Goal: Ask a question

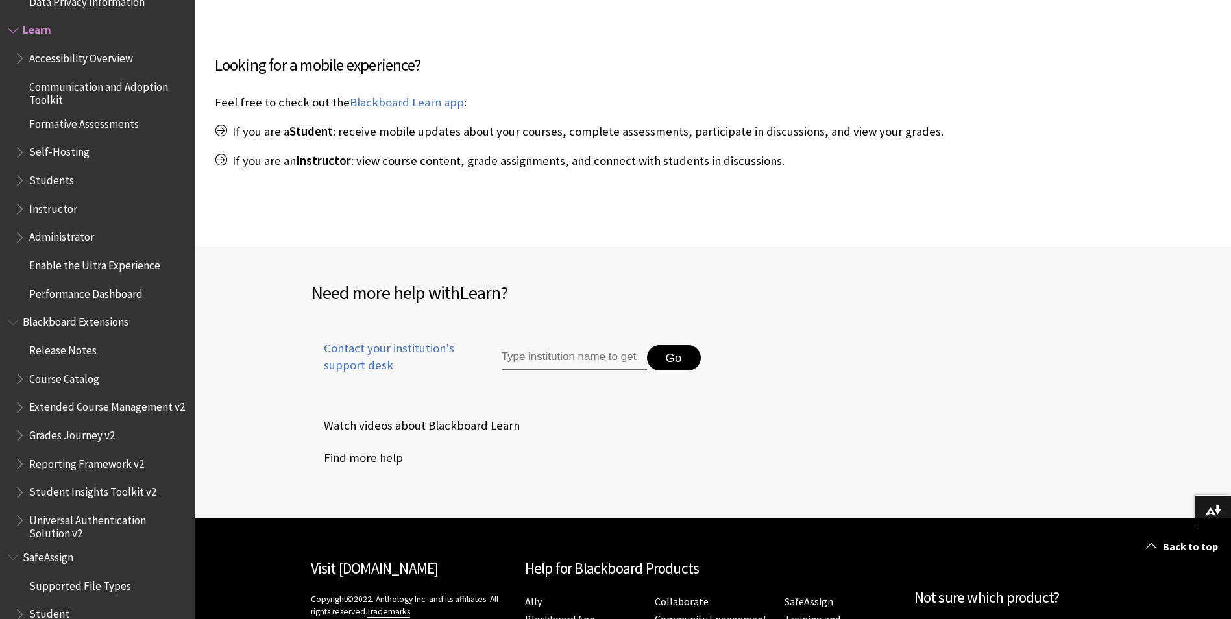
scroll to position [649, 0]
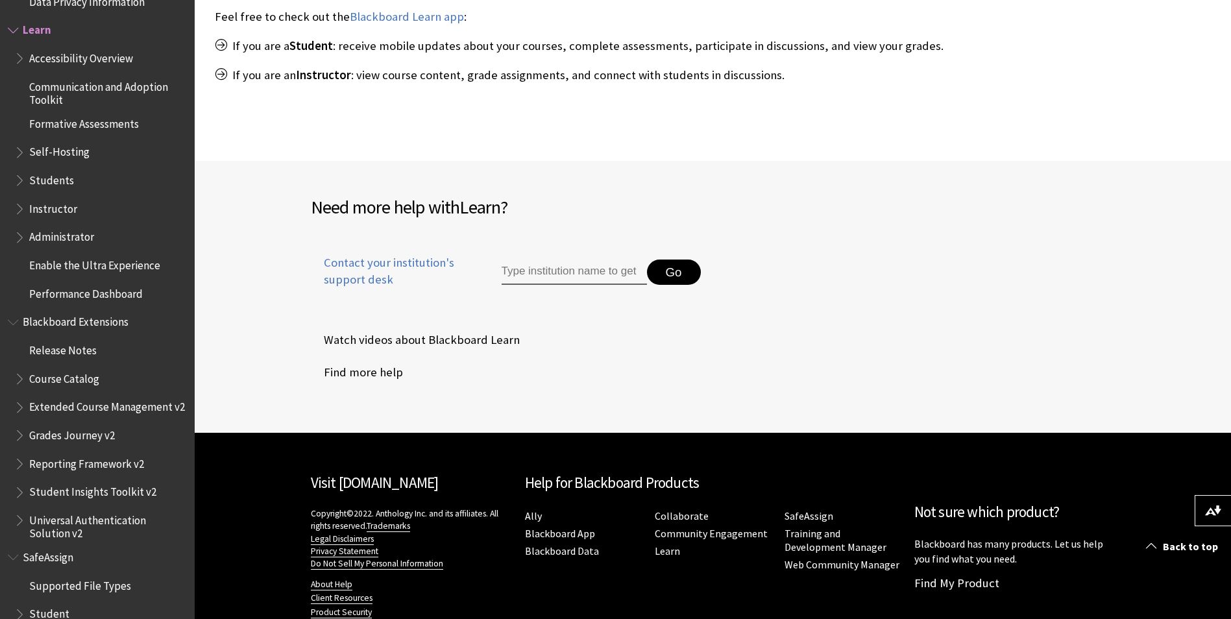
click at [66, 180] on span "Students" at bounding box center [51, 178] width 45 height 18
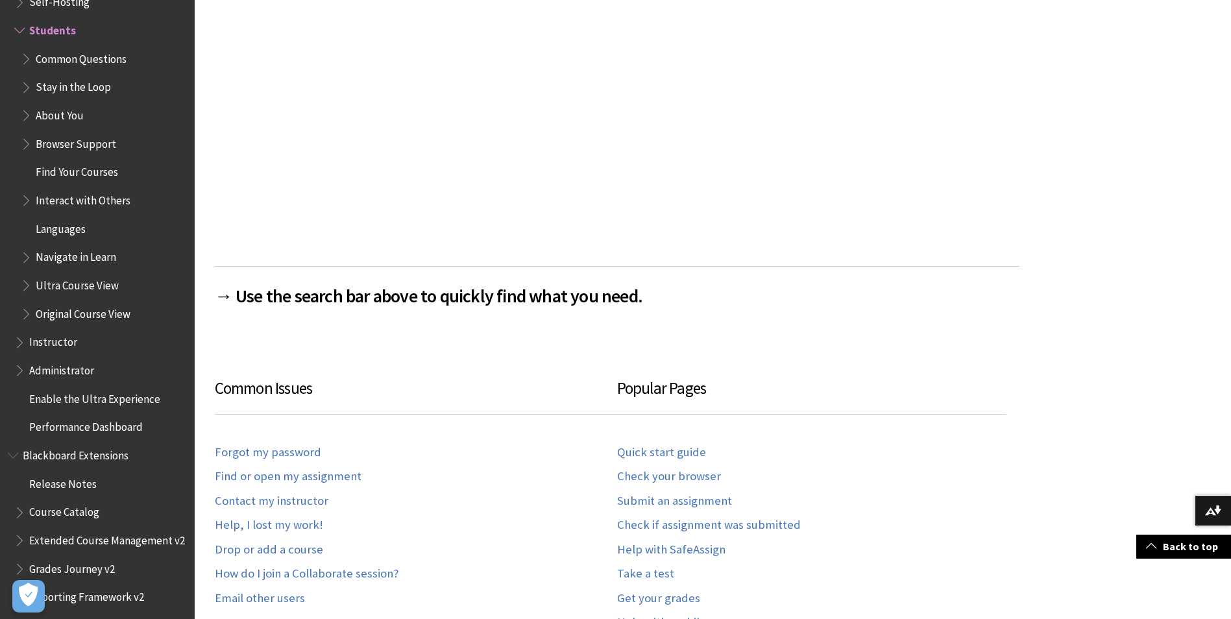
scroll to position [584, 0]
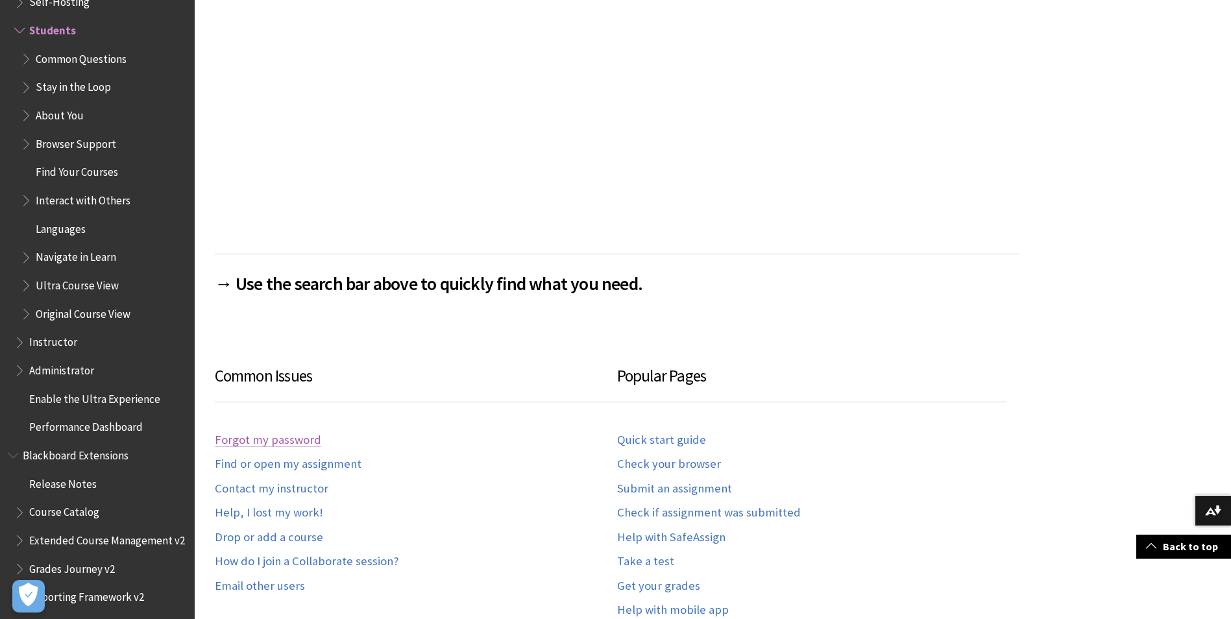
click at [305, 437] on link "Forgot my password" at bounding box center [268, 440] width 106 height 15
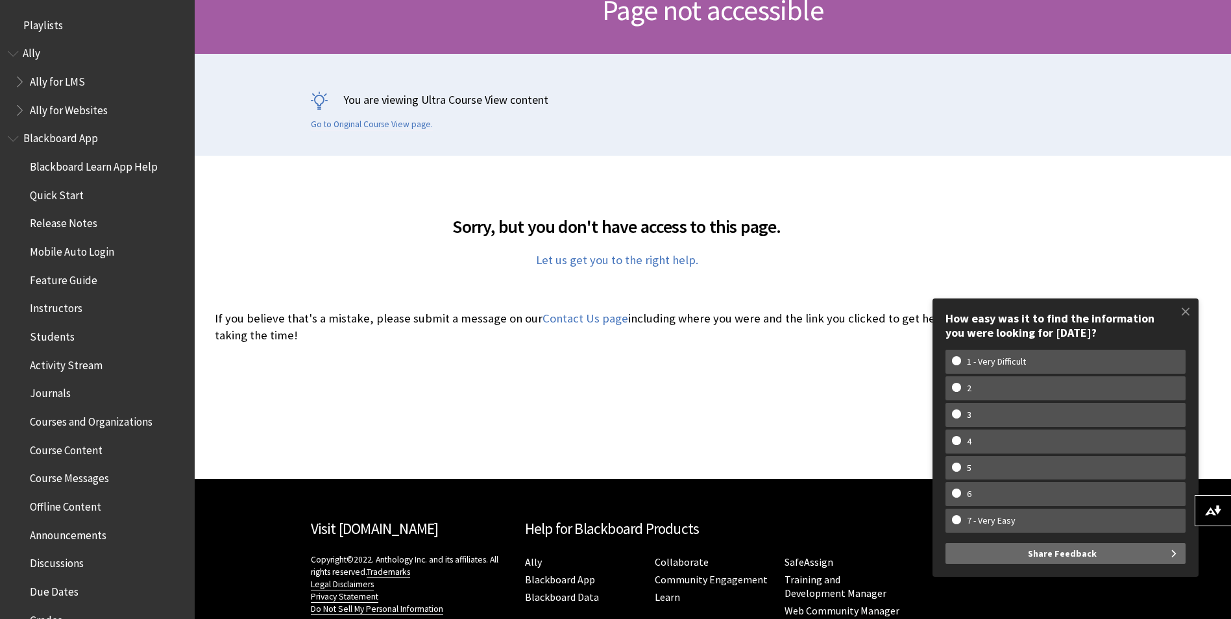
scroll to position [315, 0]
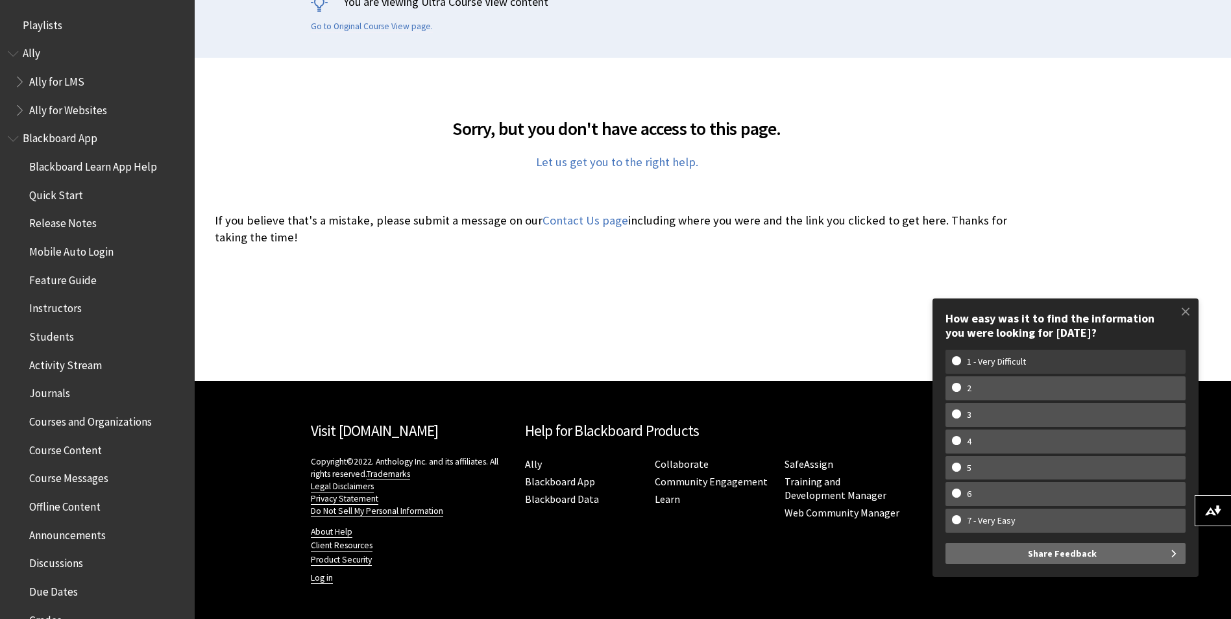
click at [1005, 359] on w-span "1 - Very Difficult" at bounding box center [996, 361] width 89 height 11
click at [961, 359] on input "1 - Very Difficult" at bounding box center [956, 360] width 8 height 8
radio input "true"
click at [1113, 548] on button "Share Feedback" at bounding box center [1066, 553] width 240 height 21
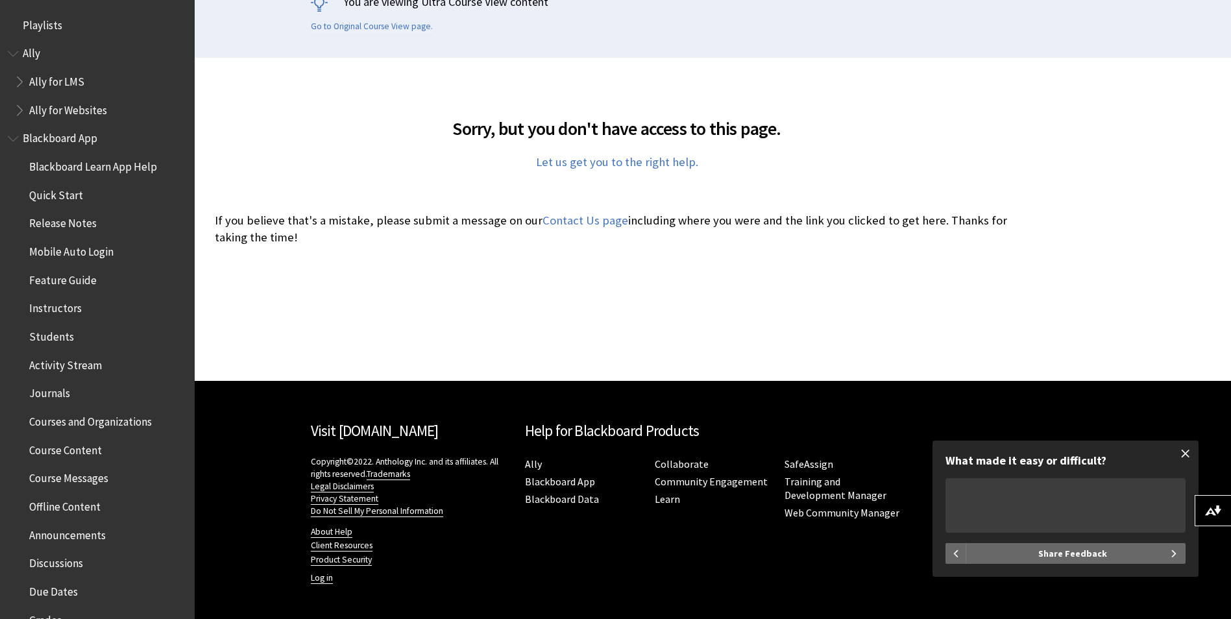
click at [1190, 456] on span at bounding box center [1185, 453] width 27 height 27
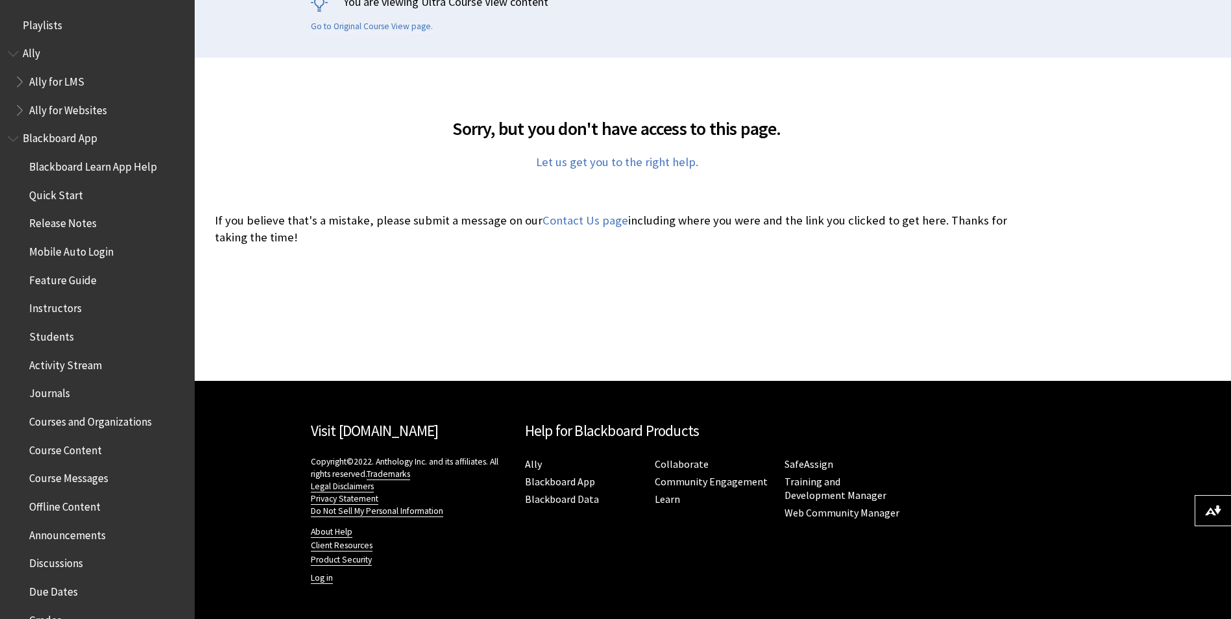
scroll to position [121, 0]
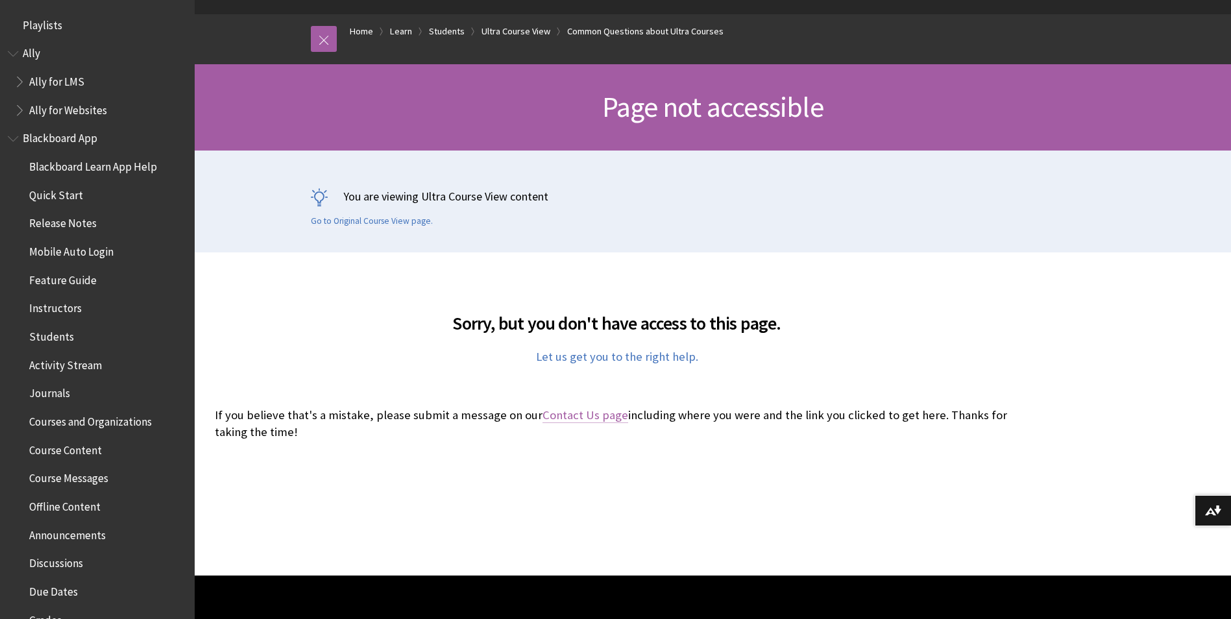
click at [585, 415] on link "Contact Us page" at bounding box center [586, 416] width 86 height 16
